Goal: Transaction & Acquisition: Purchase product/service

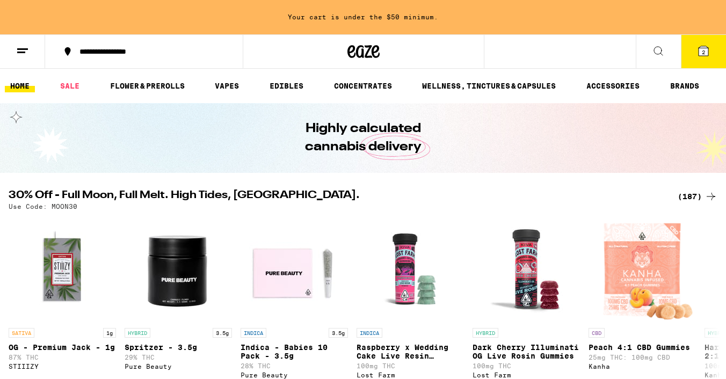
click at [23, 50] on icon at bounding box center [22, 51] width 13 height 13
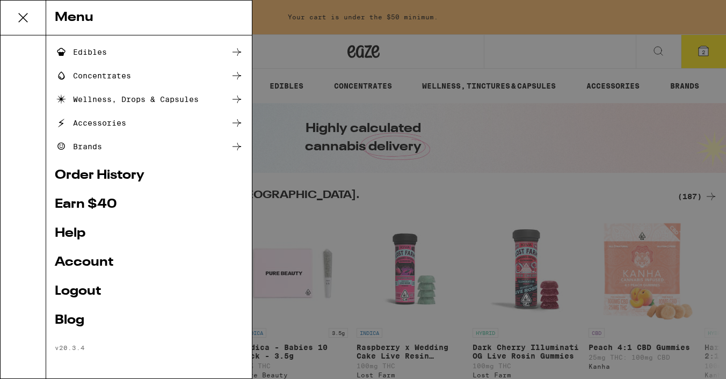
scroll to position [114, 0]
click at [100, 200] on link "Earn $ 40" at bounding box center [149, 204] width 188 height 13
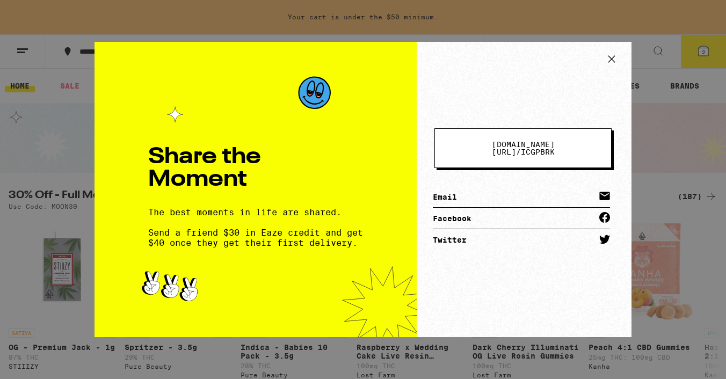
click at [528, 151] on span "[DOMAIN_NAME][URL] /" at bounding box center [523, 148] width 63 height 16
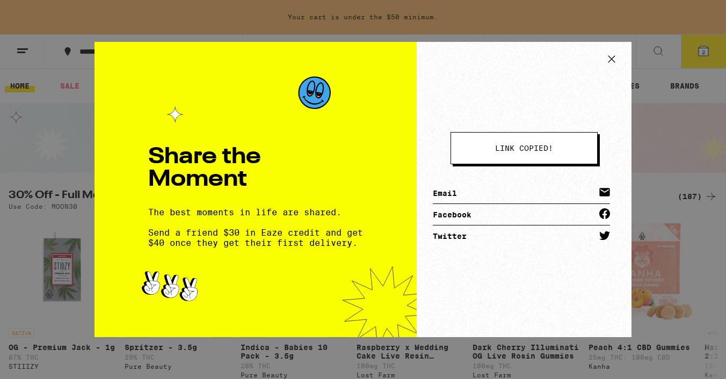
click at [528, 151] on span "link copied!" at bounding box center [524, 148] width 58 height 8
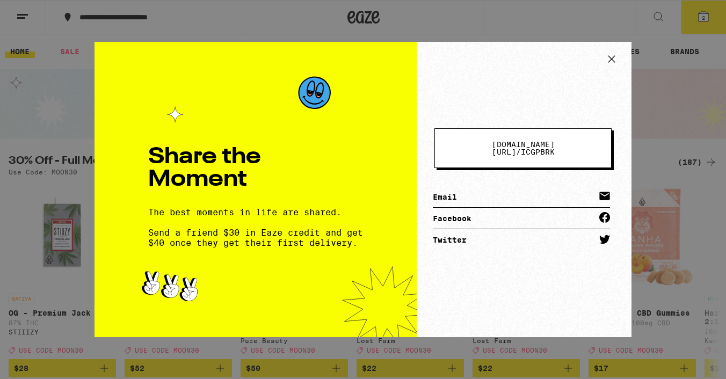
click at [615, 62] on icon at bounding box center [611, 59] width 6 height 6
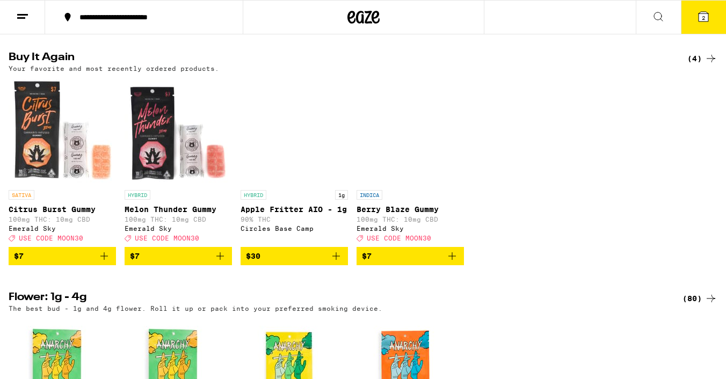
scroll to position [884, 0]
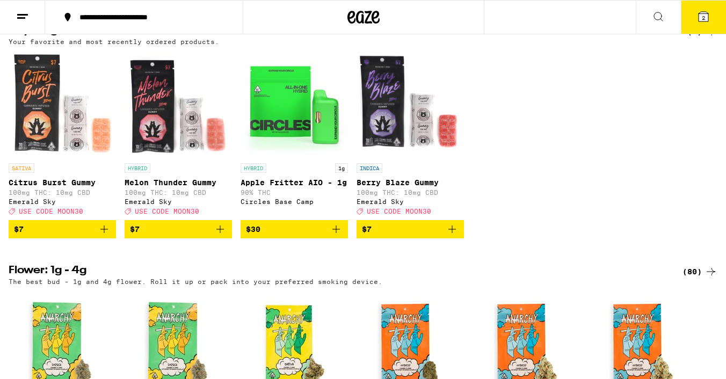
click at [224, 236] on icon "Add to bag" at bounding box center [220, 229] width 13 height 13
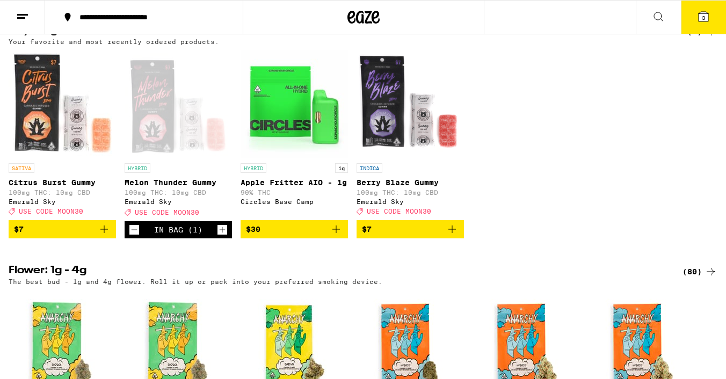
click at [107, 236] on icon "Add to bag" at bounding box center [104, 229] width 13 height 13
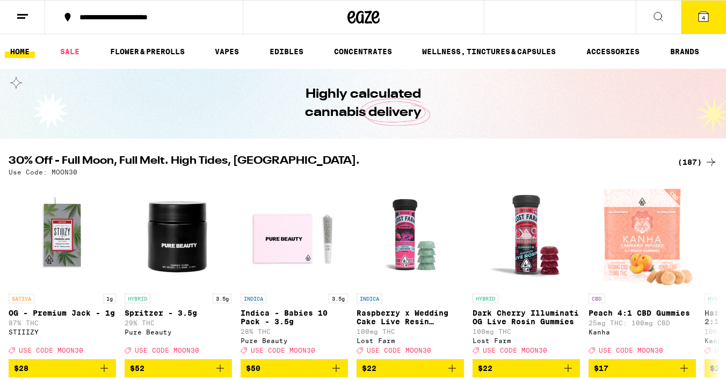
scroll to position [0, 0]
click at [684, 168] on div "(187)" at bounding box center [698, 162] width 40 height 13
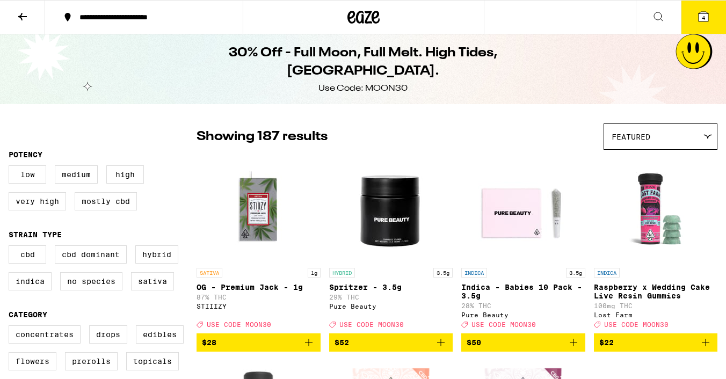
click at [703, 18] on span "4" at bounding box center [703, 17] width 3 height 6
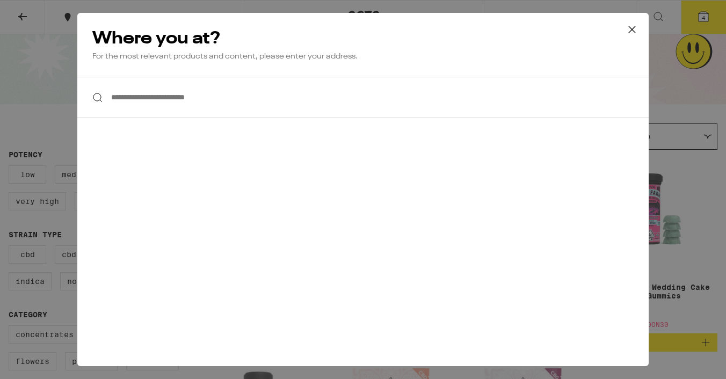
click at [163, 100] on input "**********" at bounding box center [362, 97] width 571 height 41
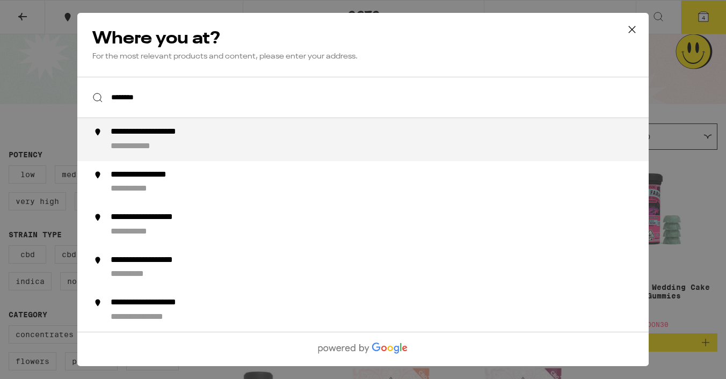
click at [242, 140] on div "**********" at bounding box center [385, 140] width 548 height 26
type input "**********"
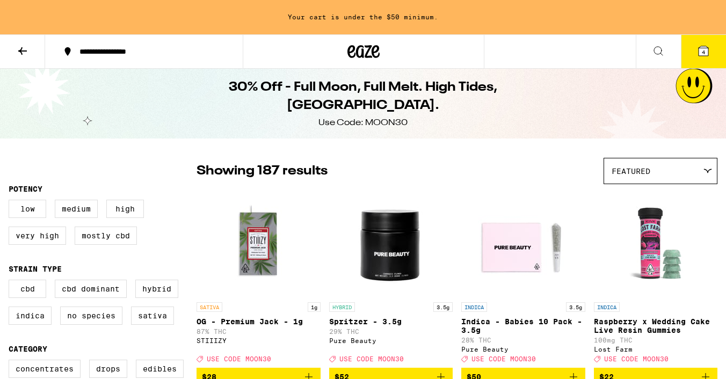
click at [699, 50] on icon at bounding box center [704, 51] width 10 height 10
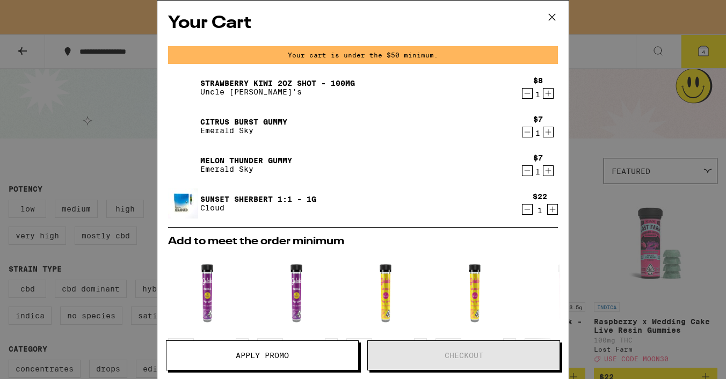
click at [547, 136] on icon "Increment" at bounding box center [548, 132] width 10 height 13
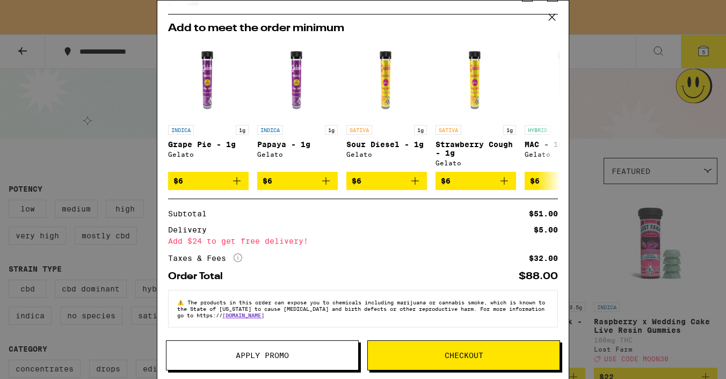
scroll to position [220, 0]
click at [244, 350] on button "Apply Promo" at bounding box center [262, 355] width 193 height 30
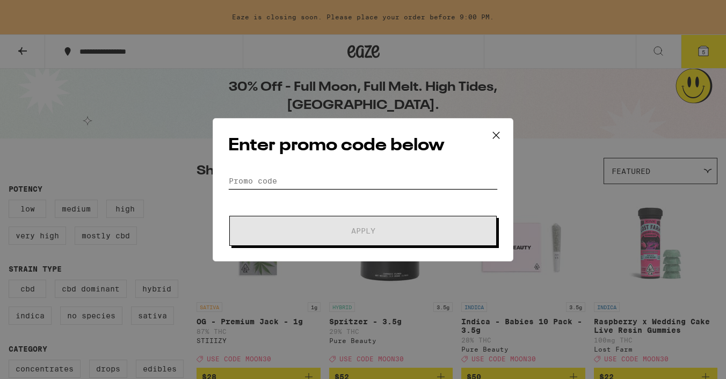
click at [238, 179] on input "Promo Code" at bounding box center [363, 181] width 270 height 16
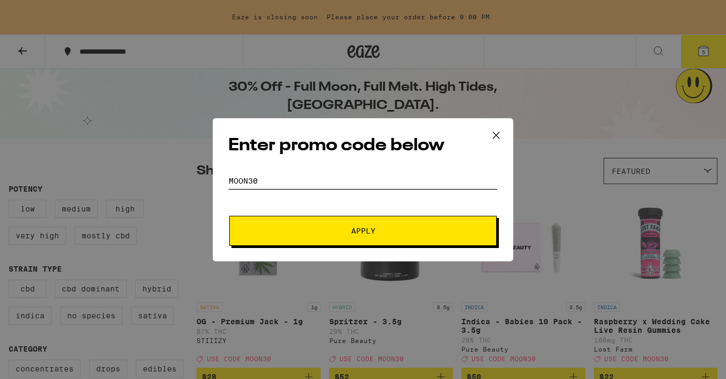
type input "moon30"
click at [435, 224] on button "Apply" at bounding box center [362, 231] width 267 height 30
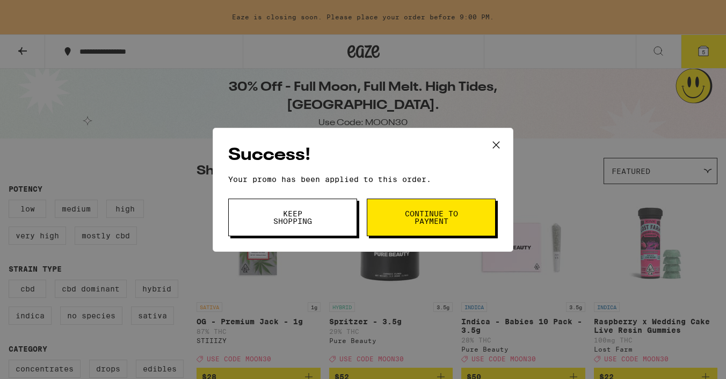
click at [409, 222] on span "Continue to payment" at bounding box center [431, 217] width 55 height 15
